Goal: Task Accomplishment & Management: Complete application form

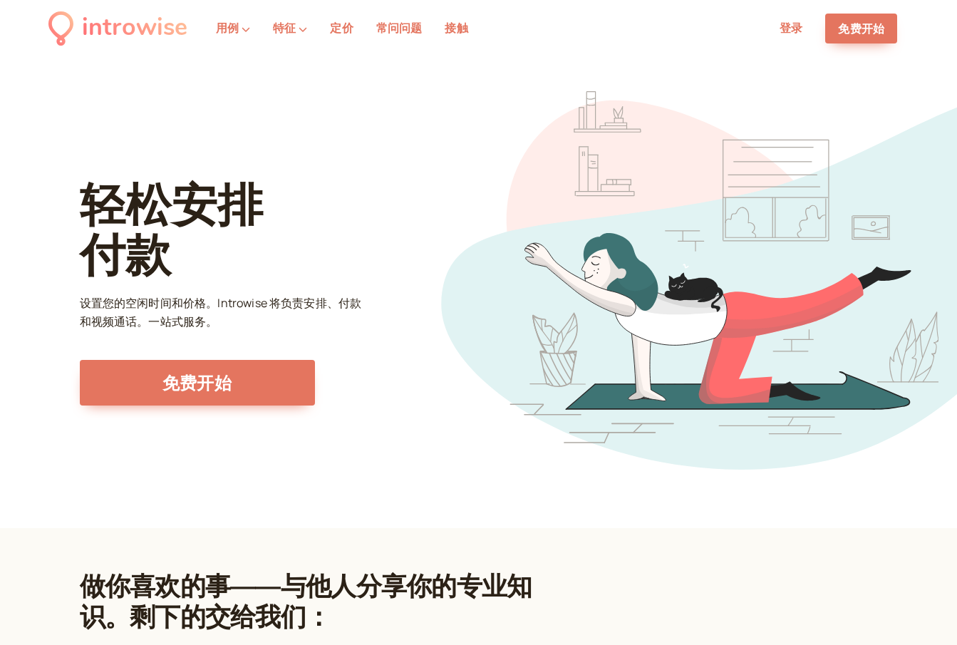
click at [921, 103] on div "轻松安排 付款 设置您的空闲时间和价格。Introwise 将负责安排、付款和视频通话。一站式服务。 免费开始" at bounding box center [478, 292] width 957 height 471
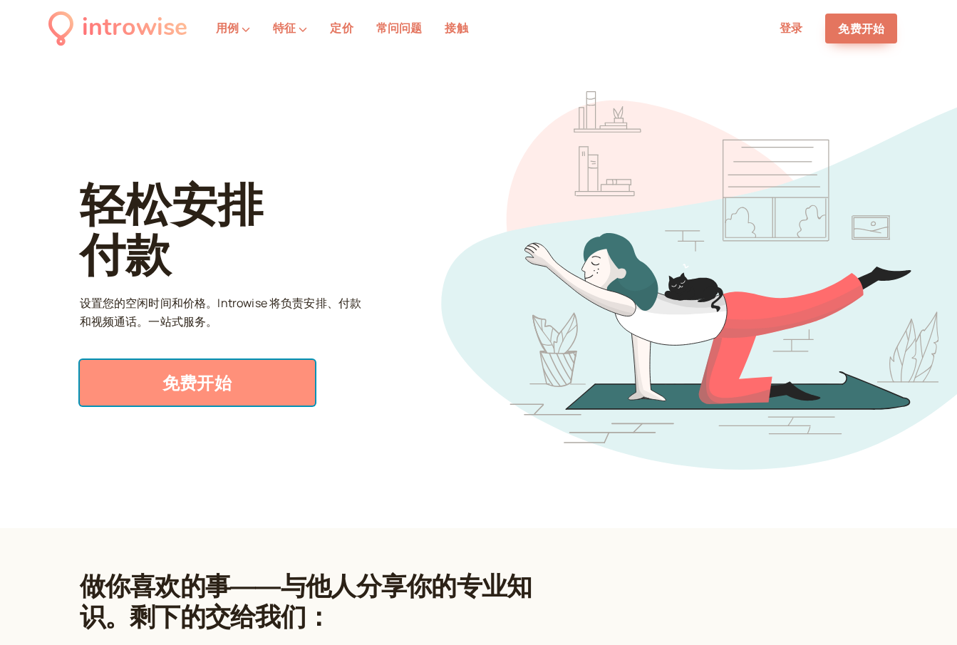
click at [217, 380] on font "免费开始" at bounding box center [196, 383] width 69 height 24
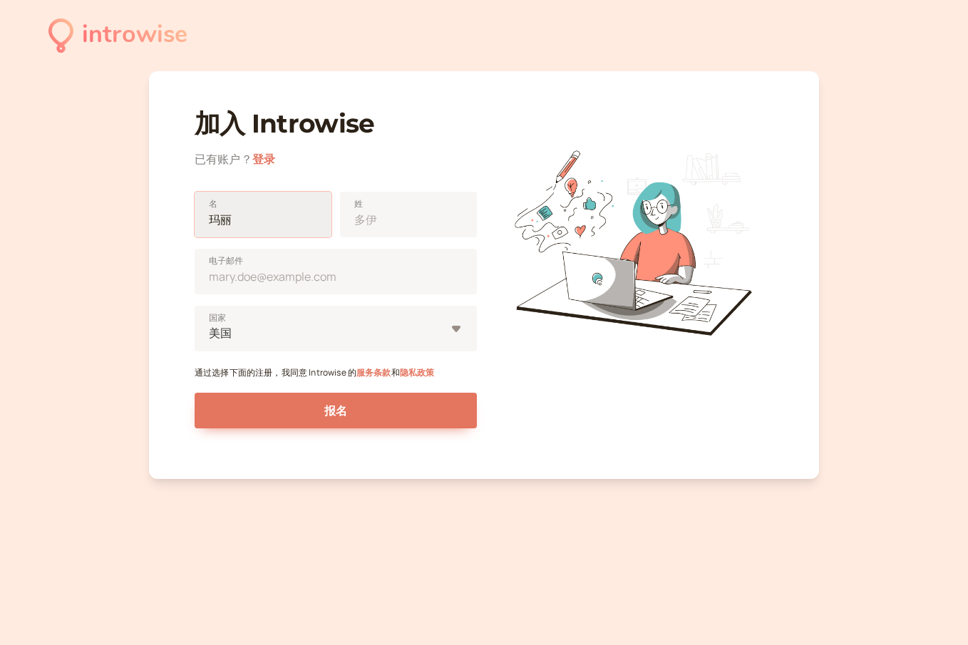
click at [244, 212] on input "名" at bounding box center [263, 215] width 137 height 46
type input "[PERSON_NAME]"
click at [381, 222] on input "姓" at bounding box center [408, 215] width 137 height 46
type input "GREEN"
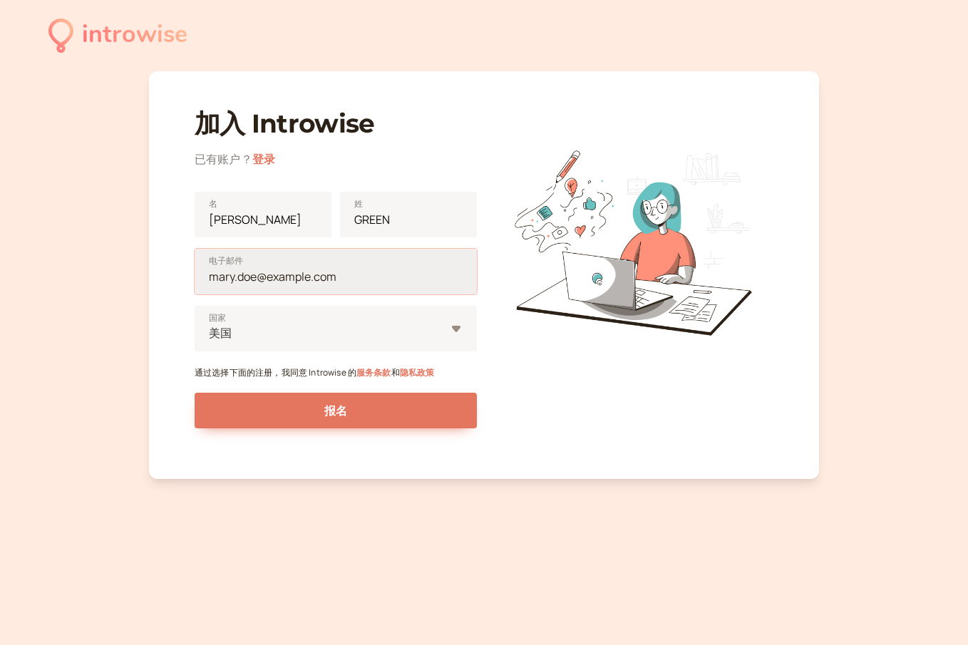
click at [292, 282] on input "电子邮件" at bounding box center [336, 272] width 282 height 46
type input "[EMAIL_ADDRESS][DOMAIN_NAME]"
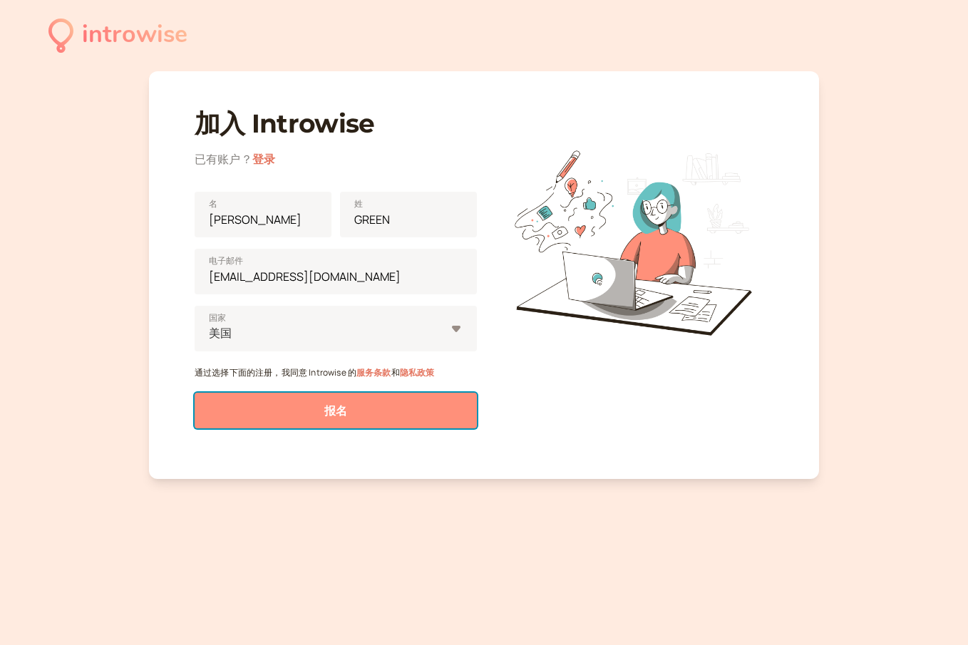
click at [319, 410] on button "报名" at bounding box center [336, 411] width 282 height 36
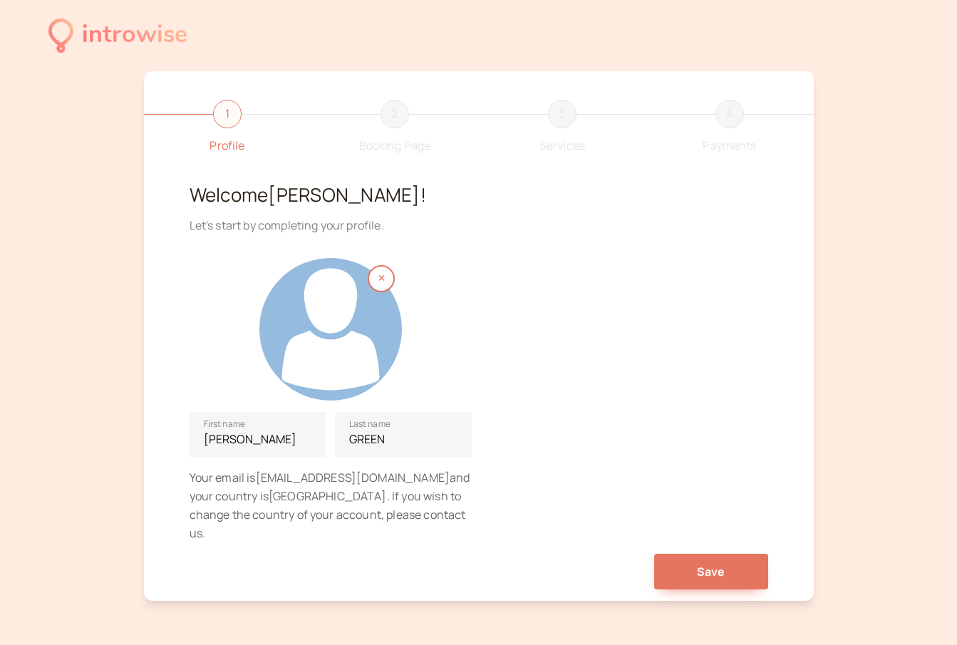
drag, startPoint x: 645, startPoint y: 303, endPoint x: 572, endPoint y: 267, distance: 81.3
click at [572, 267] on div "GERALD First name GREEN Last name Your email is wilcherscarlos742@gmail.com and…" at bounding box center [479, 395] width 579 height 296
click at [717, 564] on span "Save" at bounding box center [711, 572] width 29 height 16
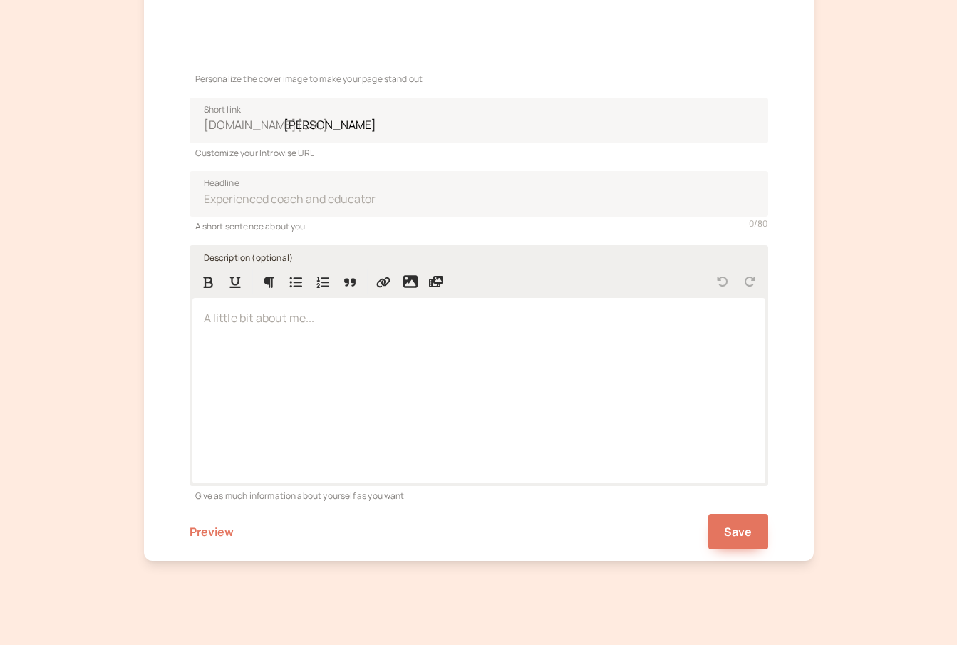
scroll to position [305, 0]
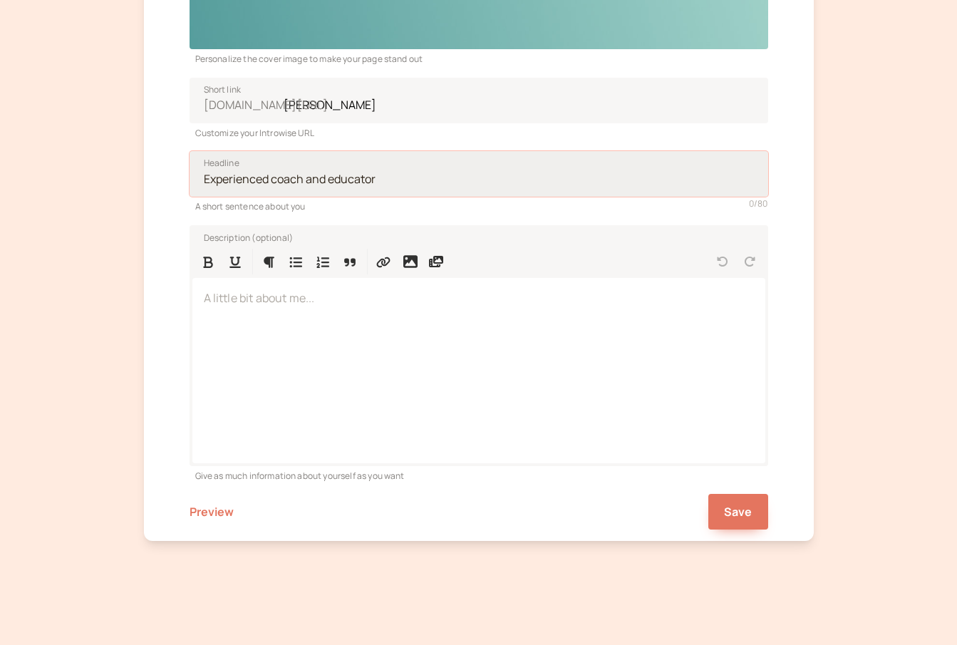
click at [358, 185] on input "Headline" at bounding box center [479, 174] width 579 height 46
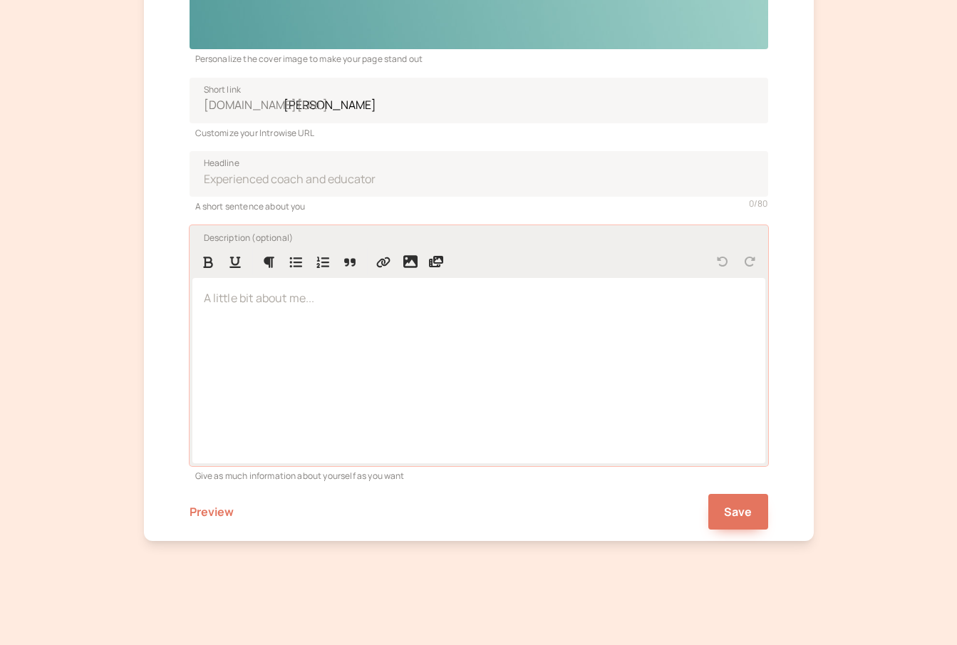
click at [477, 355] on div at bounding box center [478, 370] width 573 height 185
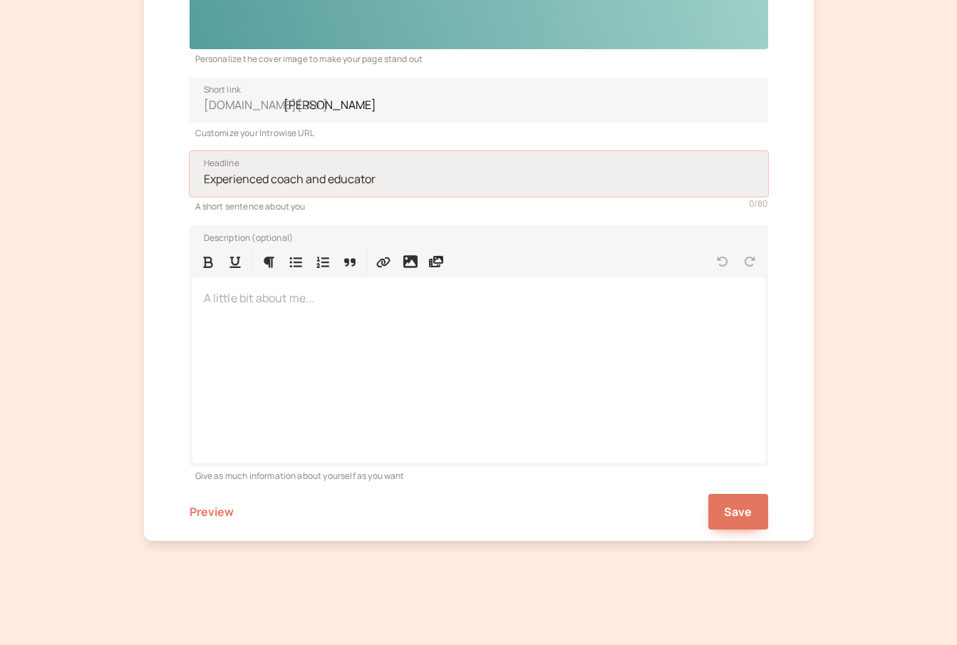
click at [370, 175] on input "Headline" at bounding box center [479, 174] width 579 height 46
paste input "Stir-fried meat"
type input "Stir-fried meat"
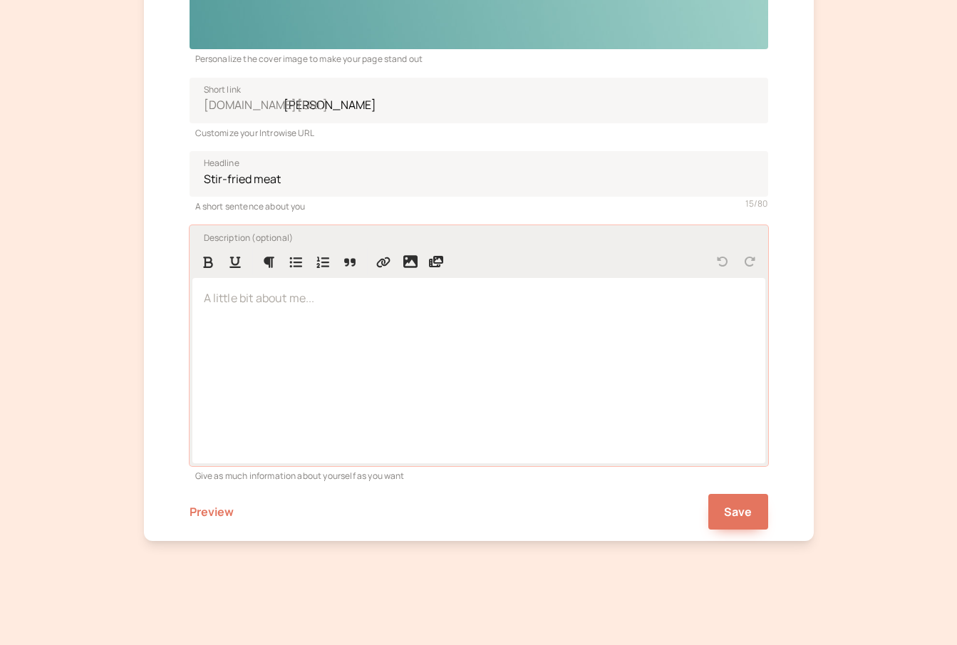
click at [410, 336] on div at bounding box center [478, 370] width 573 height 185
drag, startPoint x: 375, startPoint y: 341, endPoint x: 692, endPoint y: 423, distance: 327.5
click at [614, 375] on div at bounding box center [478, 370] width 573 height 185
click at [735, 504] on span "Save" at bounding box center [738, 512] width 29 height 16
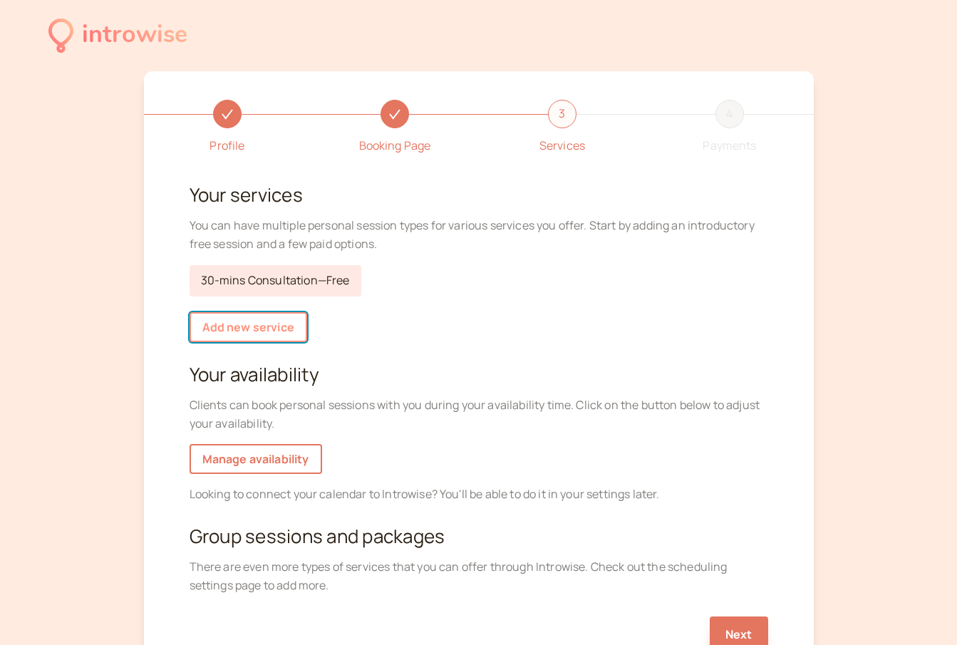
click at [274, 322] on link "Add new service" at bounding box center [249, 327] width 118 height 30
select select "30"
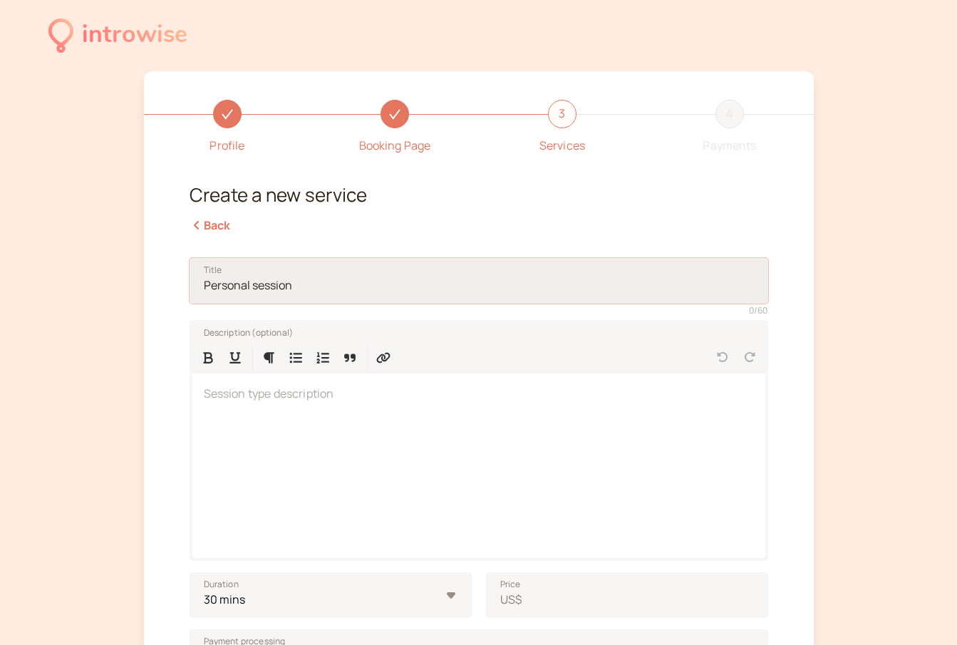
click at [467, 280] on input "Title" at bounding box center [479, 281] width 579 height 46
drag, startPoint x: 299, startPoint y: 294, endPoint x: 266, endPoint y: 286, distance: 34.4
click at [266, 286] on input "Title" at bounding box center [479, 281] width 579 height 46
click at [301, 278] on input "Title" at bounding box center [479, 281] width 579 height 46
paste input "Personal meeting"
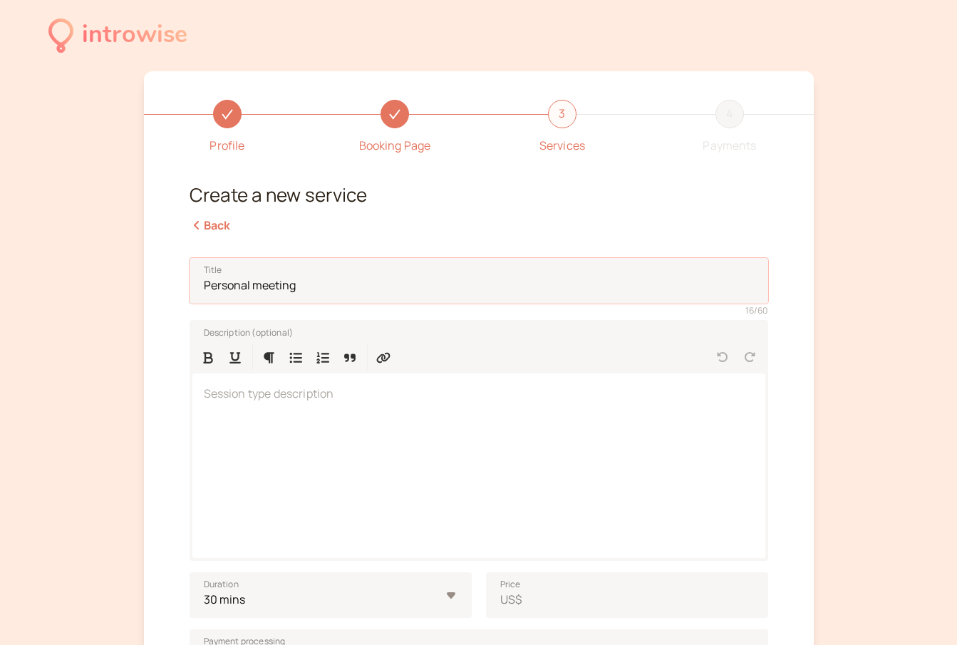
type input "Personal meeting"
click at [361, 244] on div "Profile Booking Page 3 Services 4 Payments Create a new service Back Title Pers…" at bounding box center [479, 455] width 670 height 769
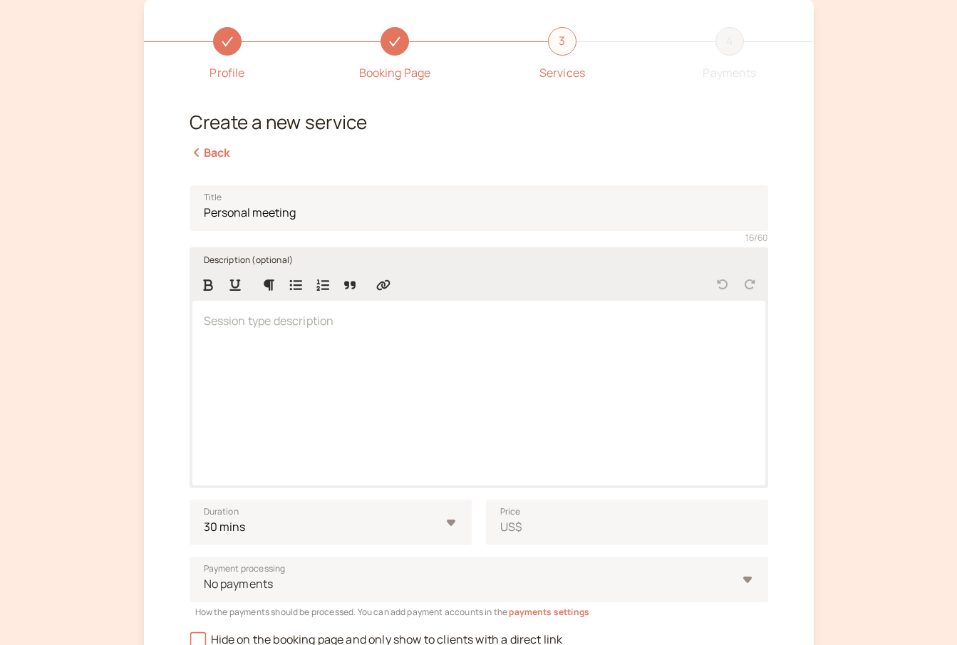
scroll to position [143, 0]
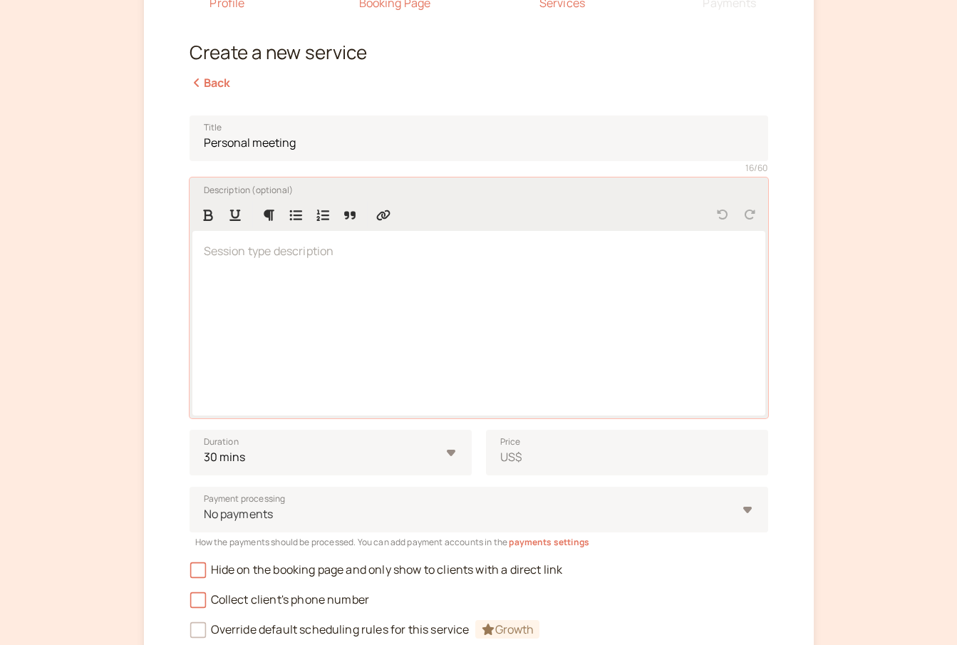
drag, startPoint x: 461, startPoint y: 304, endPoint x: 322, endPoint y: 305, distance: 139.0
click at [322, 305] on div at bounding box center [478, 323] width 573 height 185
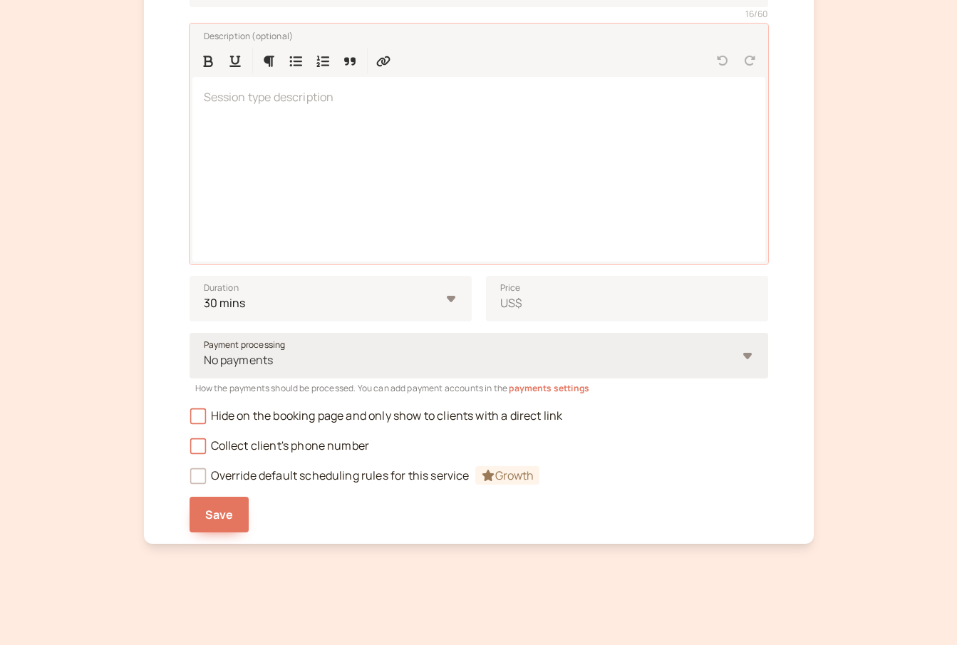
scroll to position [299, 0]
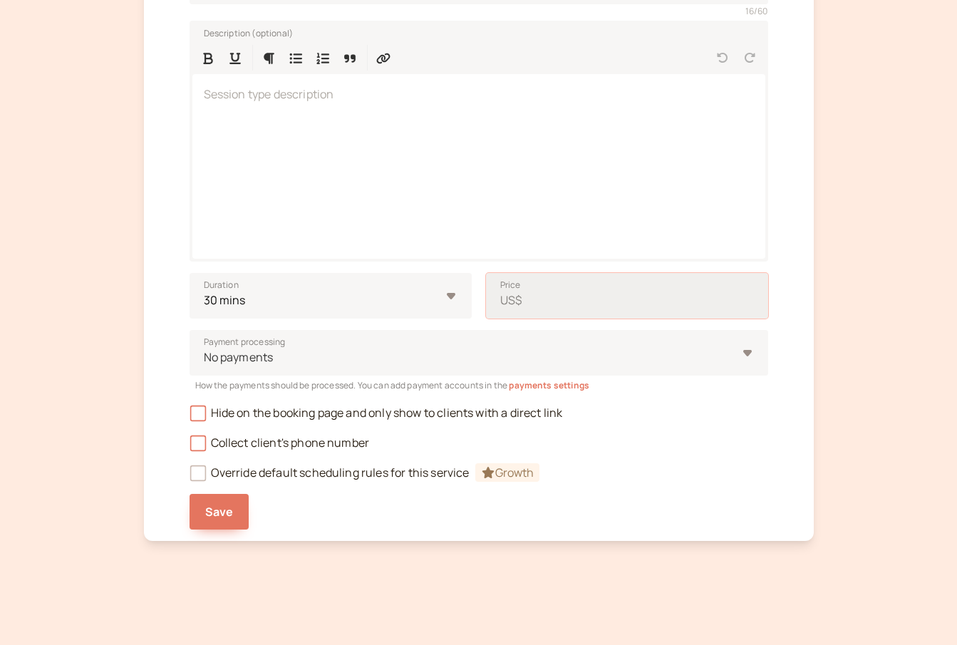
click at [563, 295] on input "Price US$" at bounding box center [627, 296] width 282 height 46
type input "15"
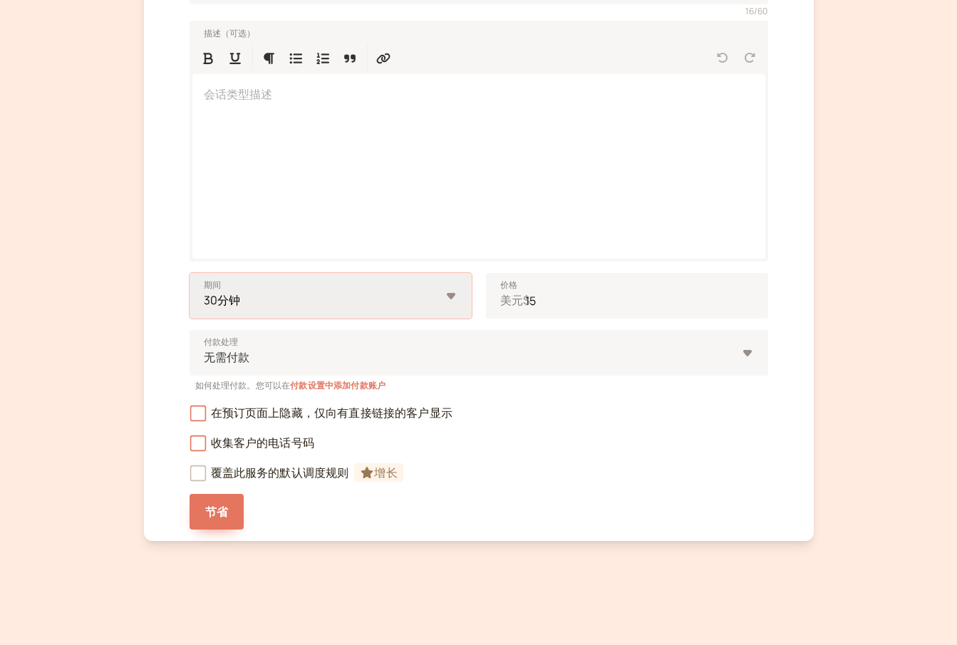
click at [356, 309] on select "10分钟 15分钟 30分钟 45分钟 1小时 1.5小时 2小时 风俗…" at bounding box center [331, 296] width 282 height 46
select select "10"
click at [190, 273] on select "10分钟 15分钟 30分钟 45分钟 1小时 1.5小时 2小时 风俗…" at bounding box center [331, 296] width 282 height 46
click at [583, 358] on div at bounding box center [469, 357] width 534 height 19
click at [205, 358] on input "付款处理 无需付款" at bounding box center [203, 357] width 2 height 16
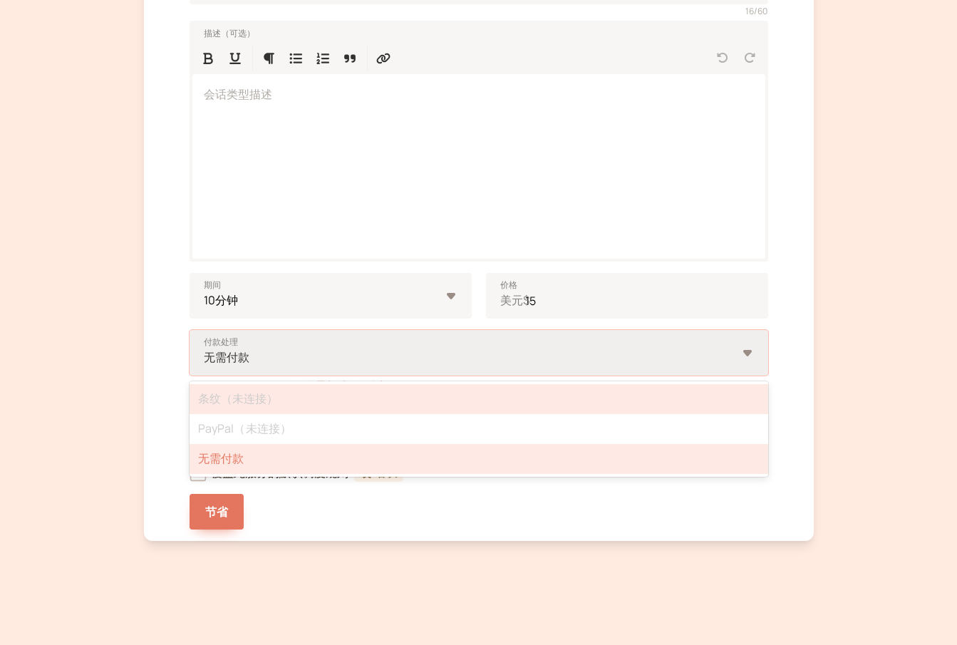
click at [313, 399] on div "条纹（未连接）" at bounding box center [479, 399] width 579 height 30
click at [205, 366] on input "付款处理 选项：未选择付款方式，共 3 条，共 3 条结果。使用“向上”和“向下”键选择选项，按“Enter”键选择当前选中的选项，按“Esc”键退出菜单，按…" at bounding box center [203, 357] width 2 height 16
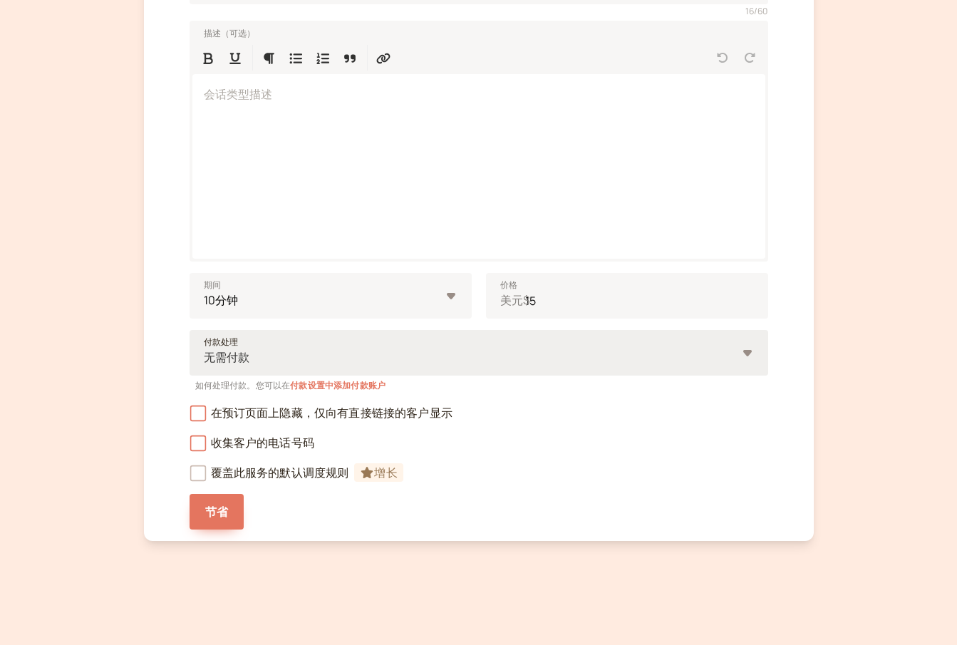
click at [528, 516] on div "节省" at bounding box center [479, 505] width 579 height 47
click at [219, 510] on font "节省" at bounding box center [216, 512] width 23 height 16
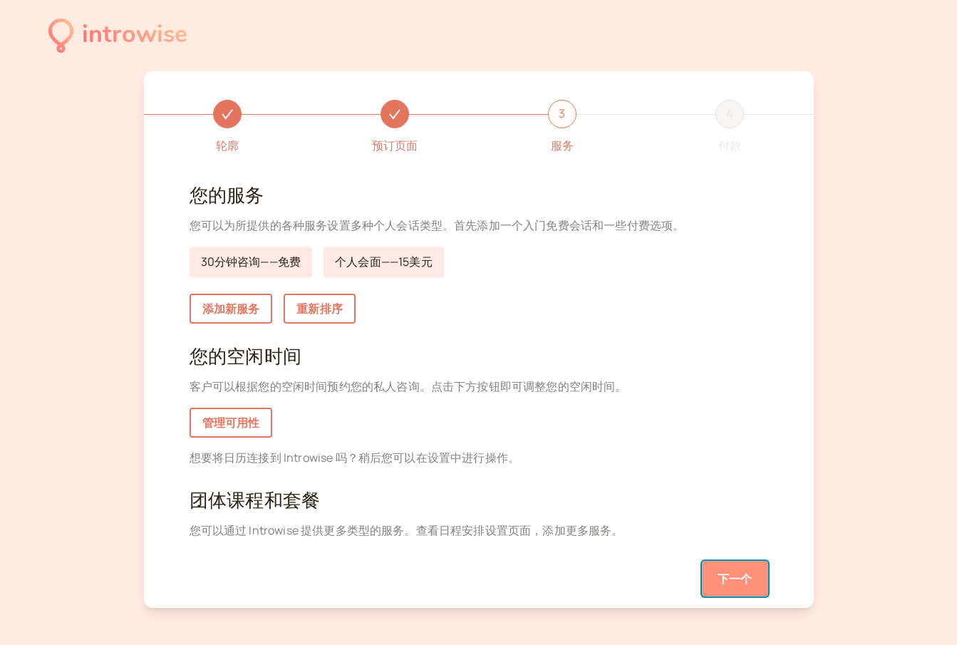
click at [730, 564] on button "下一个" at bounding box center [735, 579] width 66 height 36
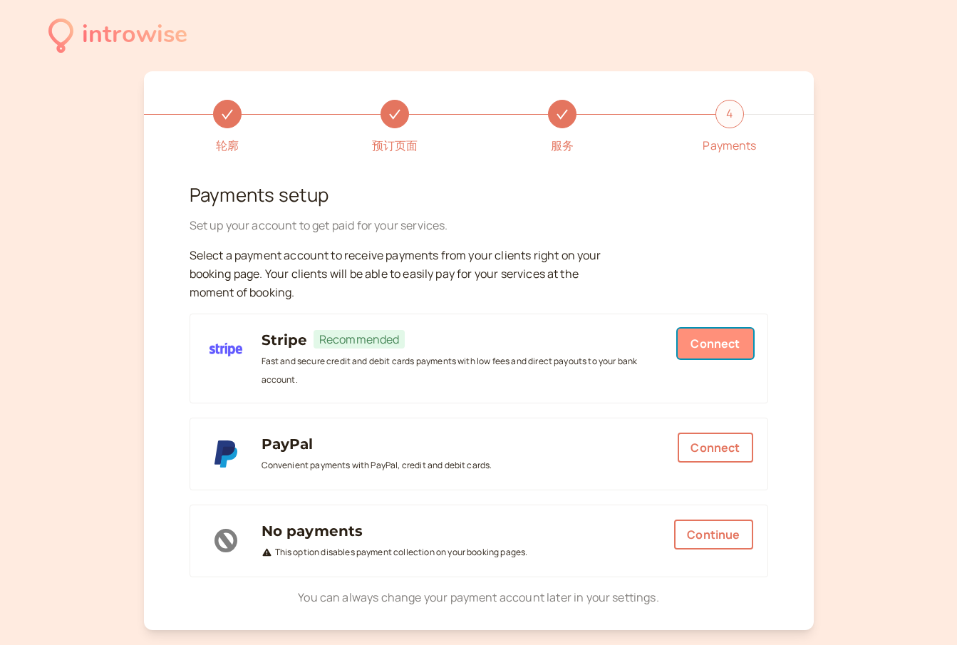
click at [723, 338] on button "Connect" at bounding box center [715, 344] width 75 height 30
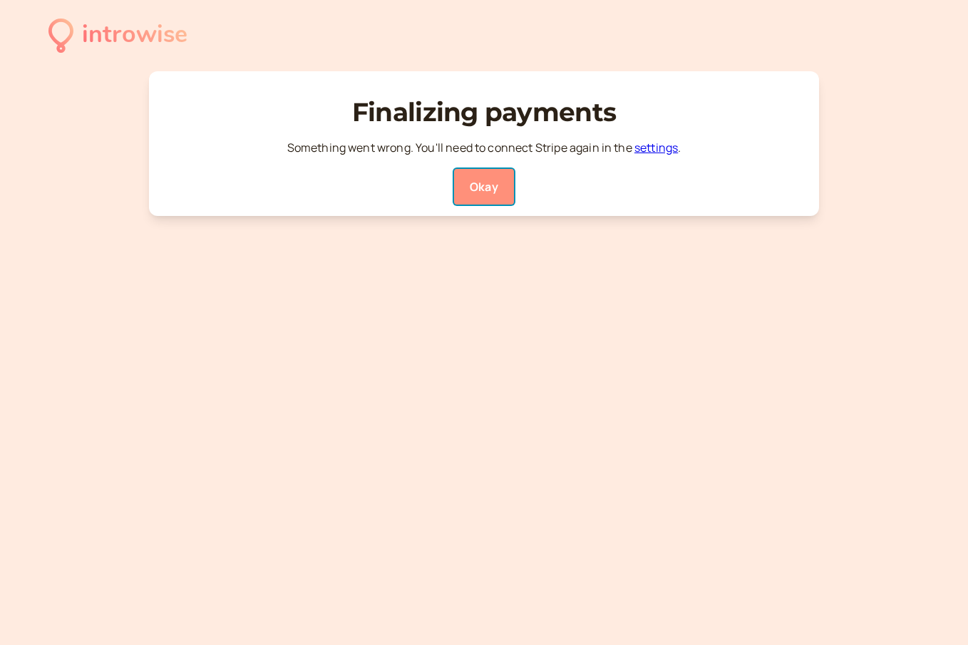
click at [483, 190] on button "Okay" at bounding box center [484, 187] width 60 height 36
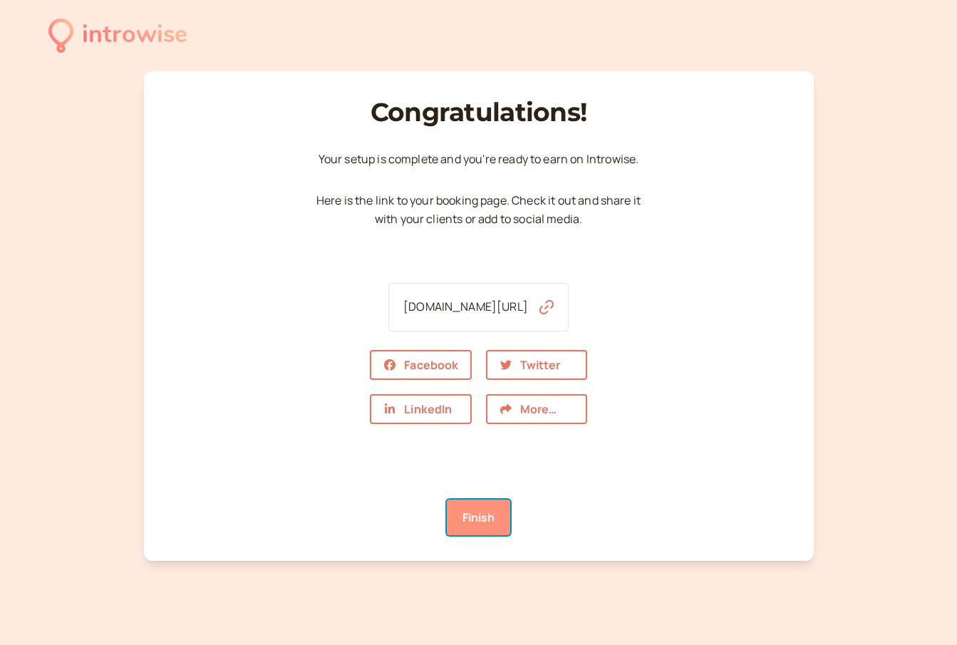
click at [492, 522] on link "Finish" at bounding box center [479, 518] width 64 height 36
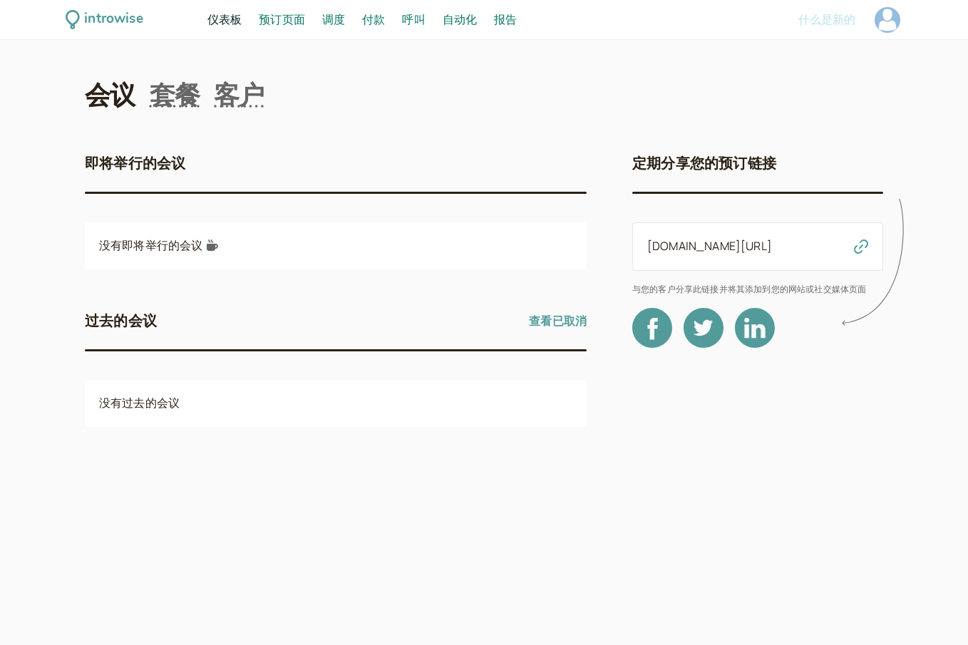
click at [802, 109] on nav "会议 套餐 客户" at bounding box center [484, 95] width 798 height 36
click at [371, 21] on font "付款" at bounding box center [373, 19] width 23 height 16
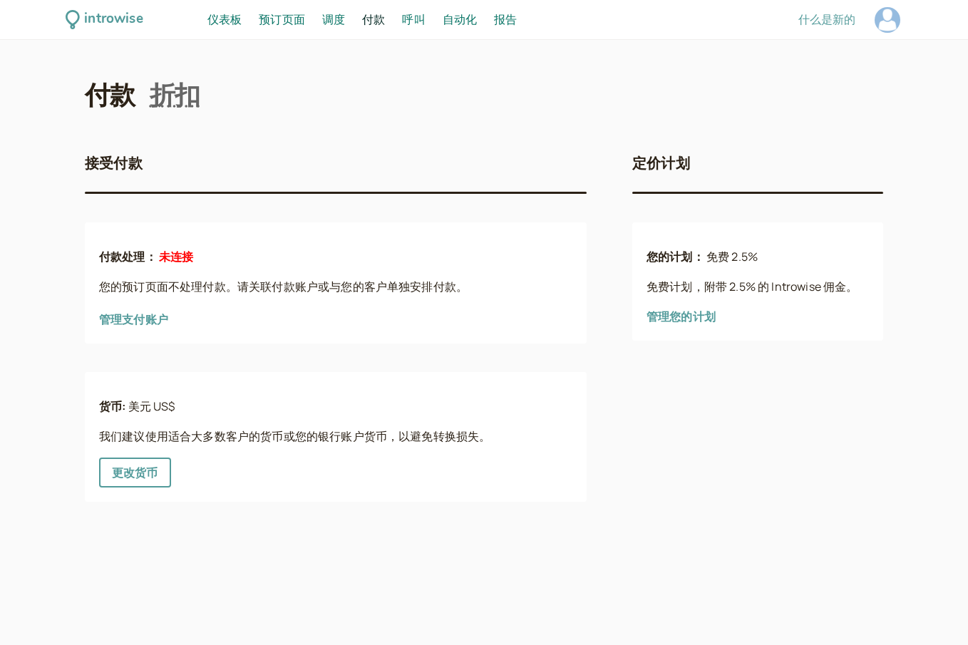
click at [143, 322] on font "管理支付账户" at bounding box center [133, 319] width 69 height 16
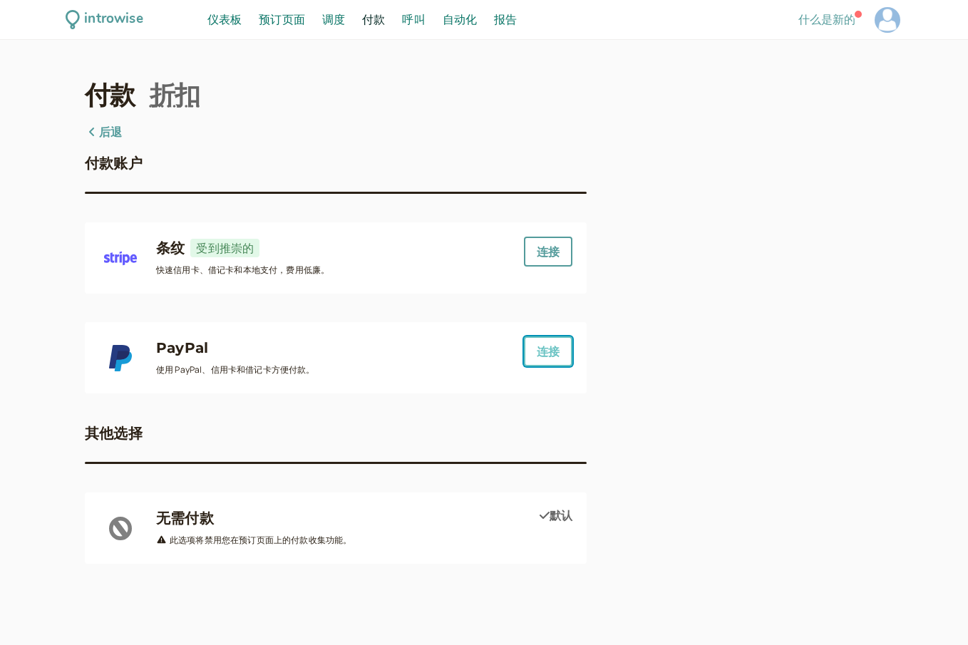
click at [548, 343] on font "连接" at bounding box center [548, 351] width 23 height 16
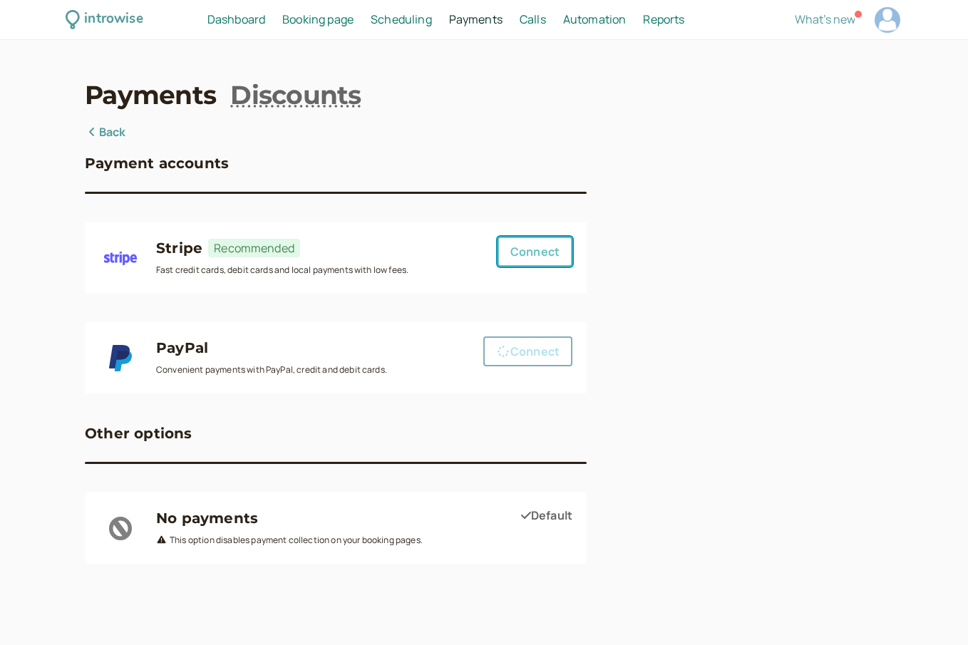
click at [533, 241] on button "Connect" at bounding box center [534, 252] width 75 height 30
